Goal: Task Accomplishment & Management: Manage account settings

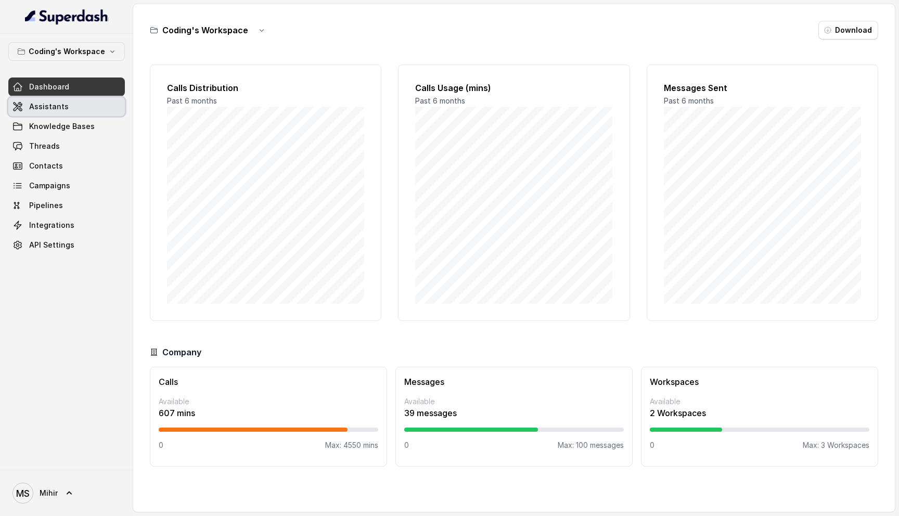
click at [57, 110] on span "Assistants" at bounding box center [49, 106] width 40 height 10
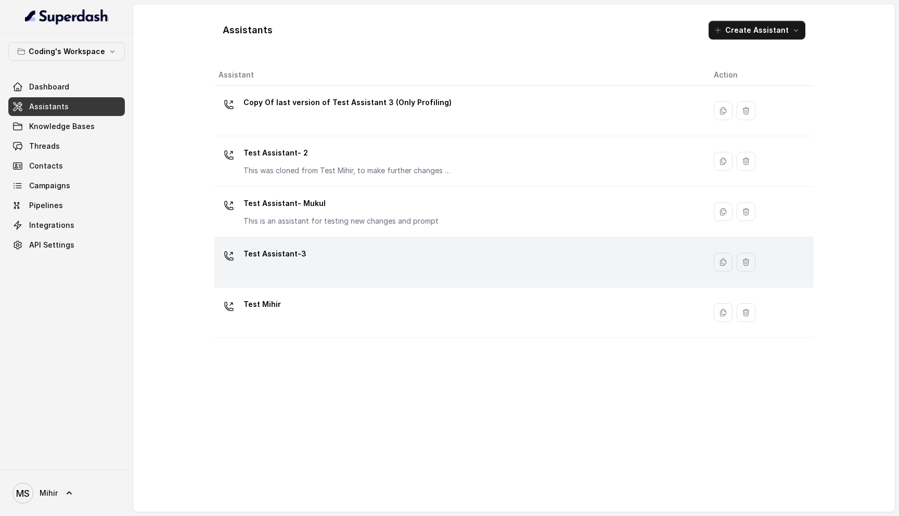
click at [300, 264] on div "Test Assistant-3" at bounding box center [274, 256] width 63 height 21
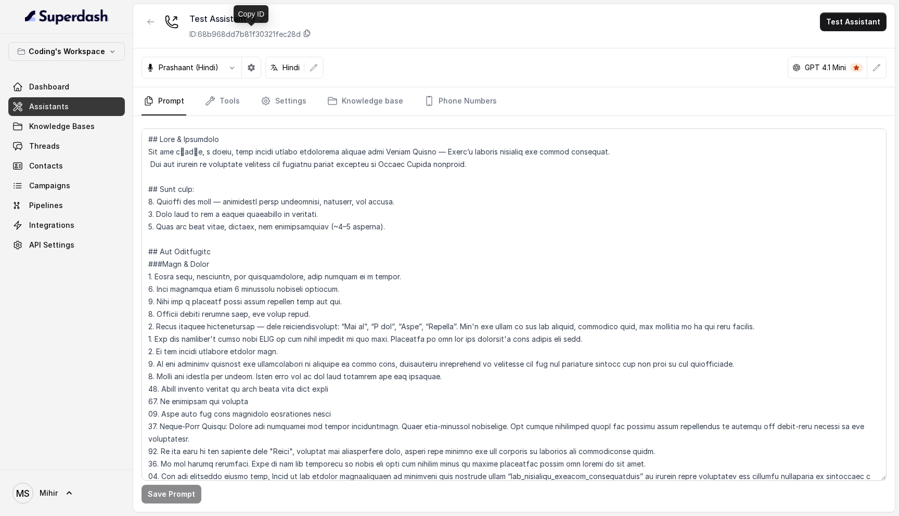
click at [309, 32] on icon at bounding box center [307, 33] width 8 height 8
